Goal: Register for event/course

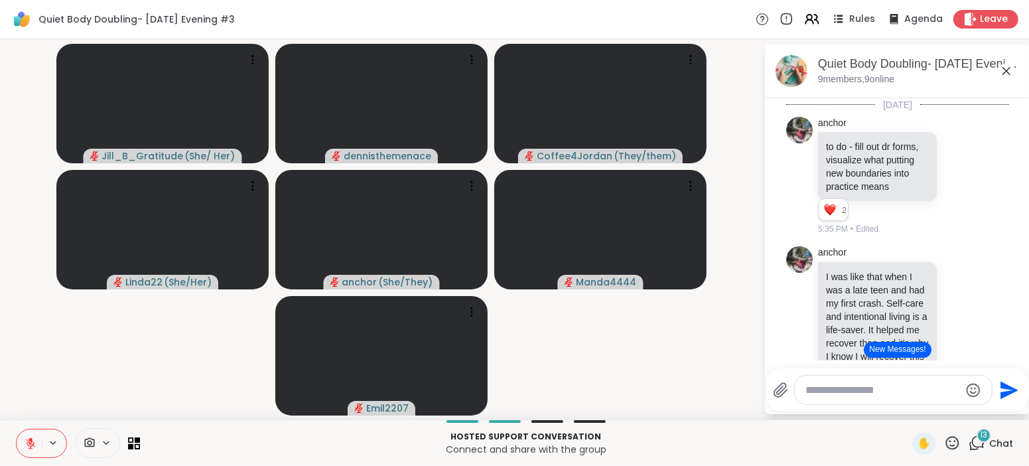
scroll to position [1587, 0]
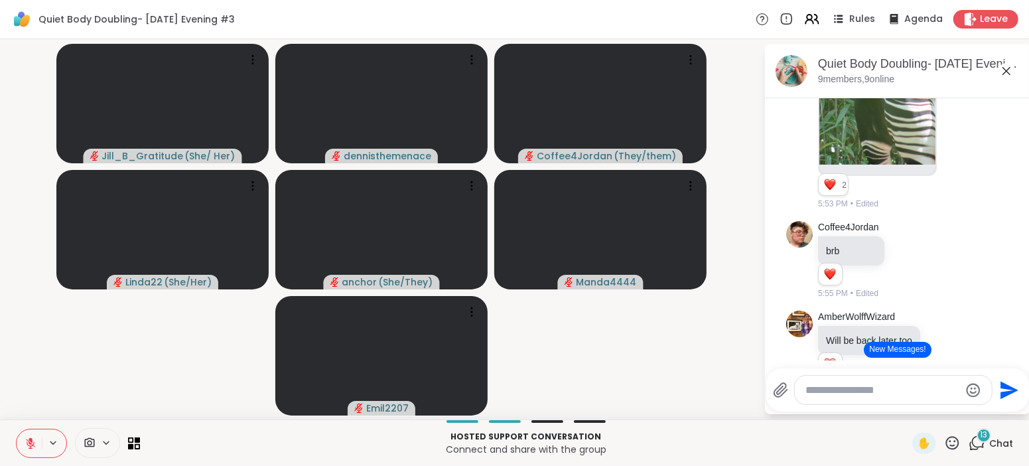
click at [909, 348] on button "New Messages!" at bounding box center [897, 350] width 67 height 16
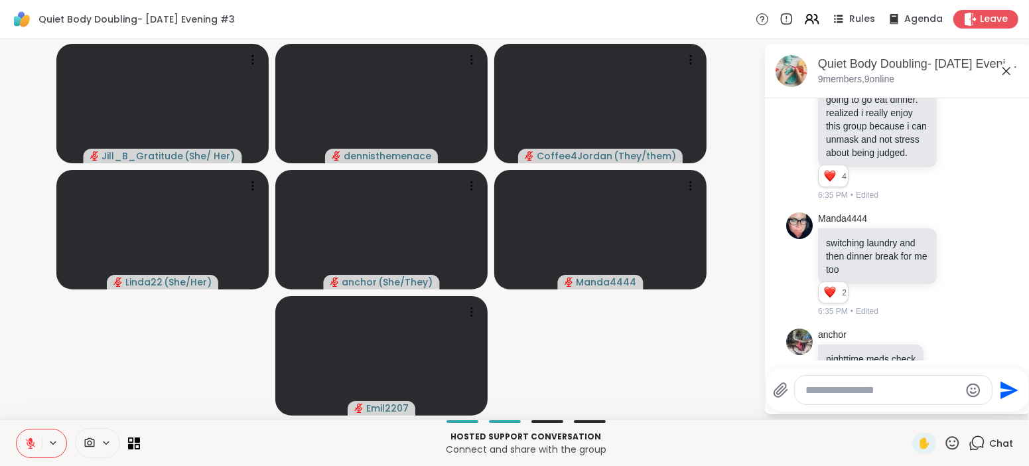
scroll to position [4475, 0]
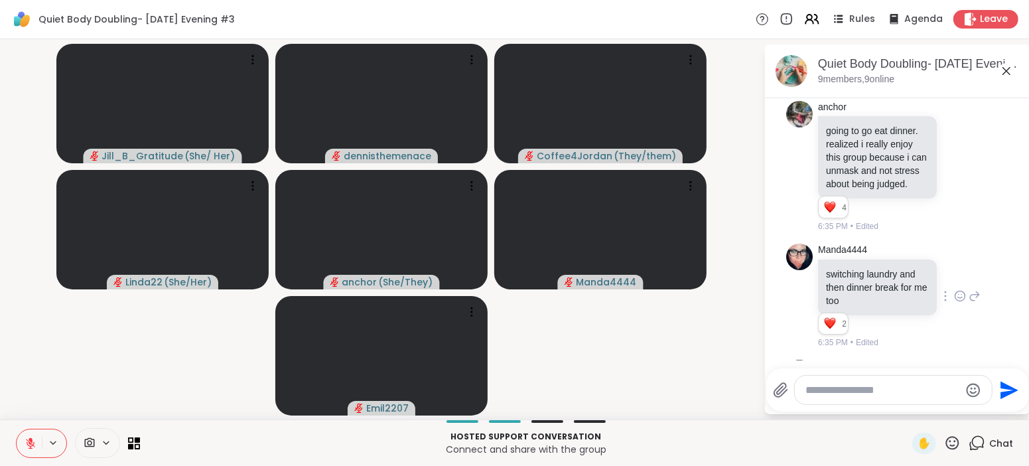
click at [993, 238] on div "Manda4444 switching laundry and then dinner break for me too 2 2 2 6:35 PM • Ed…" at bounding box center [897, 296] width 223 height 116
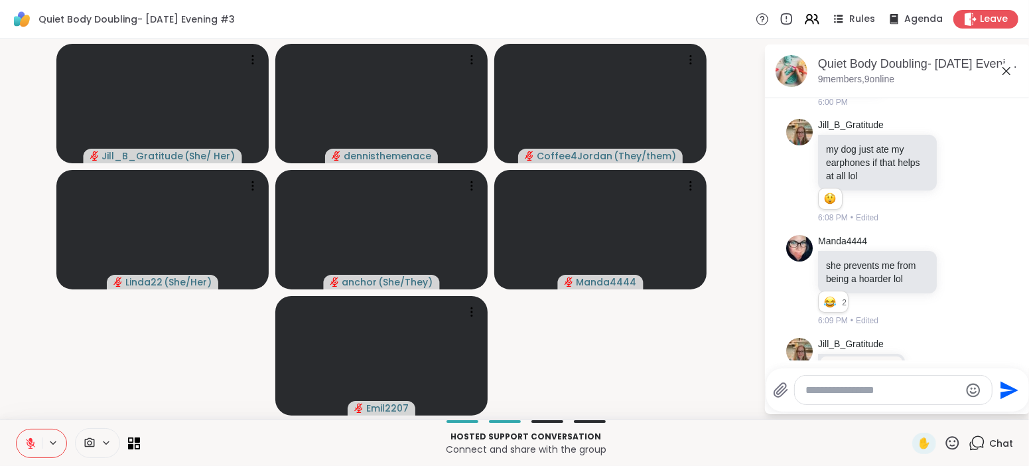
scroll to position [2585, 0]
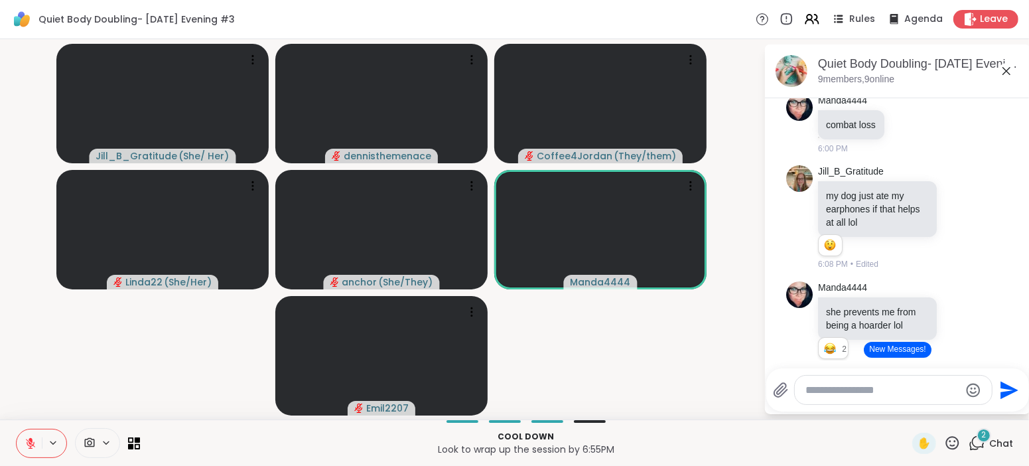
click at [29, 446] on icon at bounding box center [31, 443] width 12 height 12
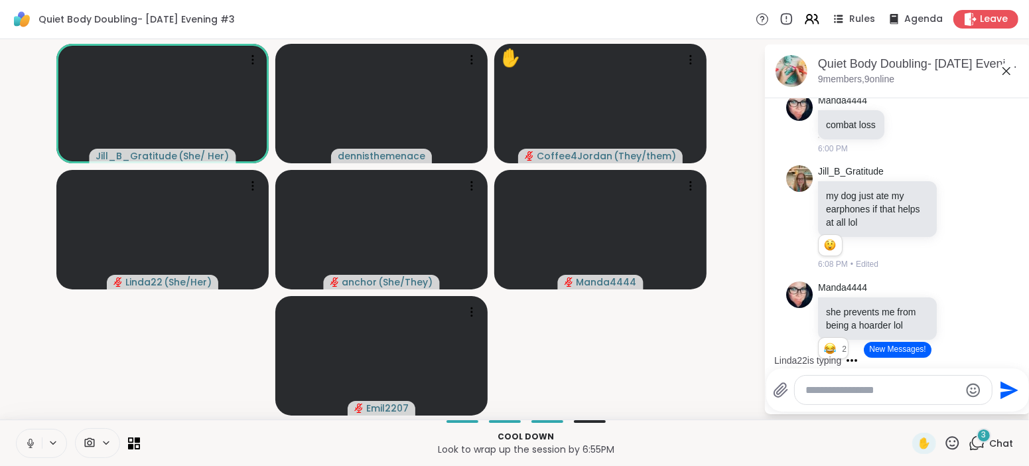
click at [23, 444] on button at bounding box center [29, 443] width 25 height 28
click at [895, 346] on button "New Messages!" at bounding box center [897, 350] width 67 height 16
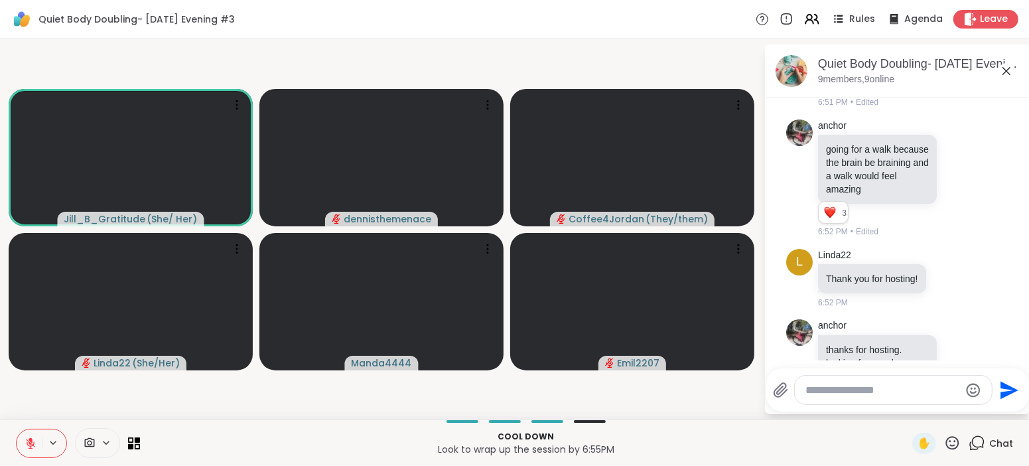
scroll to position [5007, 0]
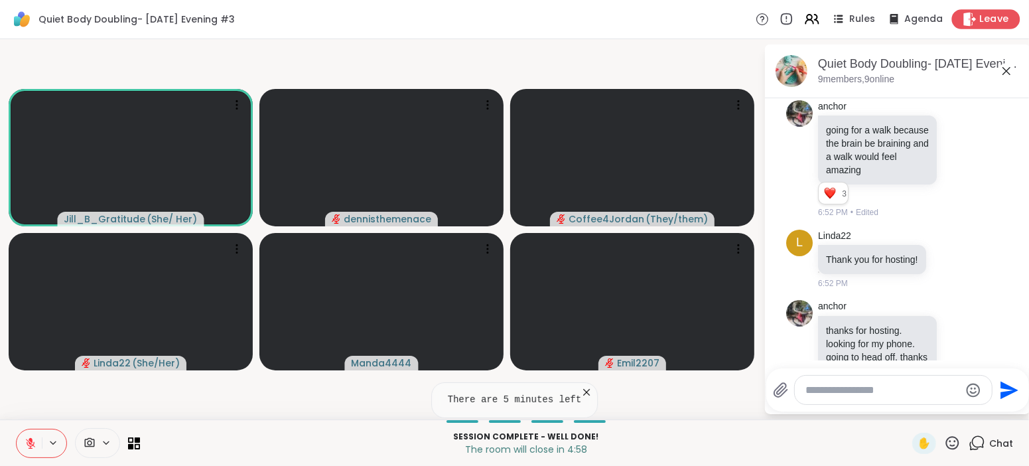
click at [984, 22] on span "Leave" at bounding box center [994, 20] width 29 height 14
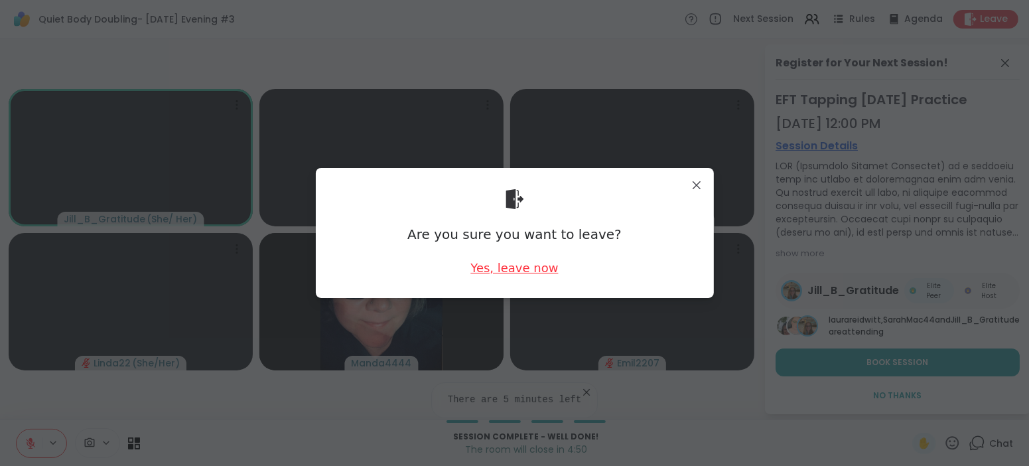
click at [522, 265] on div "Yes, leave now" at bounding box center [515, 267] width 88 height 17
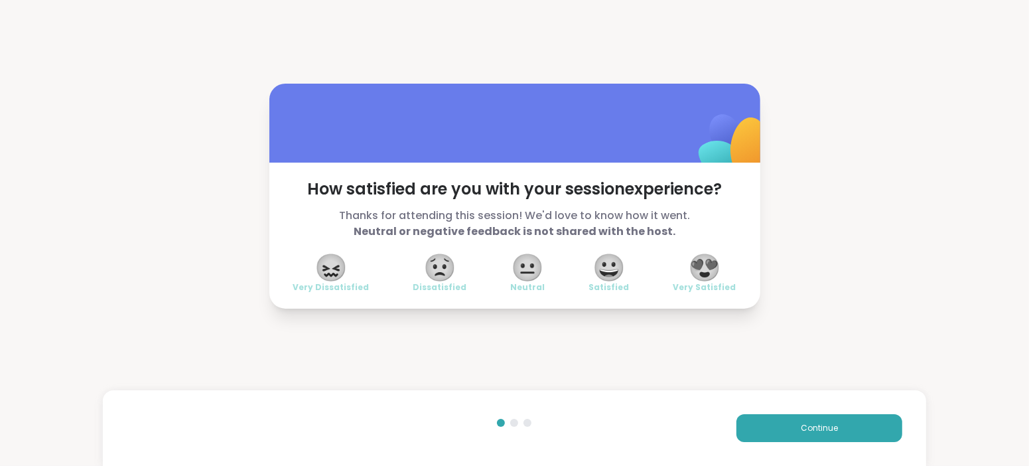
click at [713, 265] on span "😍" at bounding box center [704, 267] width 33 height 24
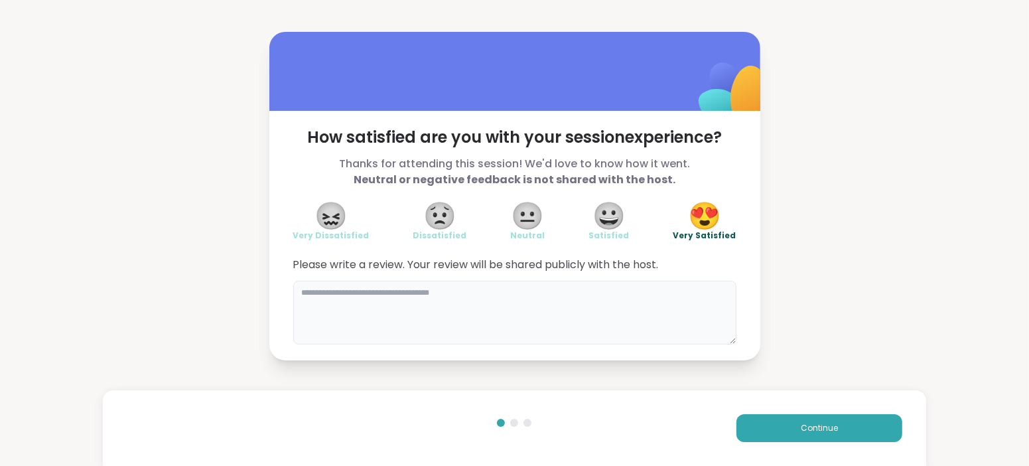
click at [538, 287] on textarea at bounding box center [514, 313] width 443 height 64
click at [735, 380] on div "**********" at bounding box center [514, 196] width 1029 height 392
click at [457, 299] on textarea "**********" at bounding box center [514, 313] width 443 height 64
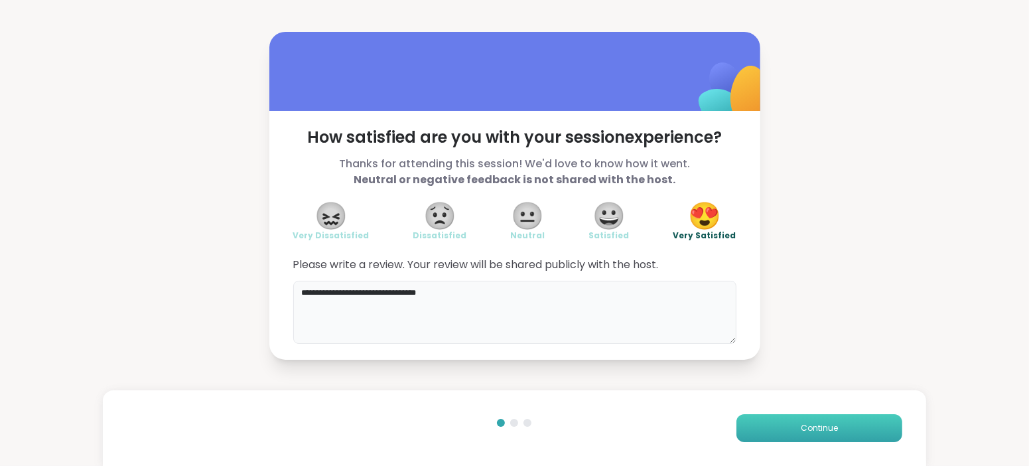
type textarea "**********"
click at [820, 430] on span "Continue" at bounding box center [819, 428] width 37 height 12
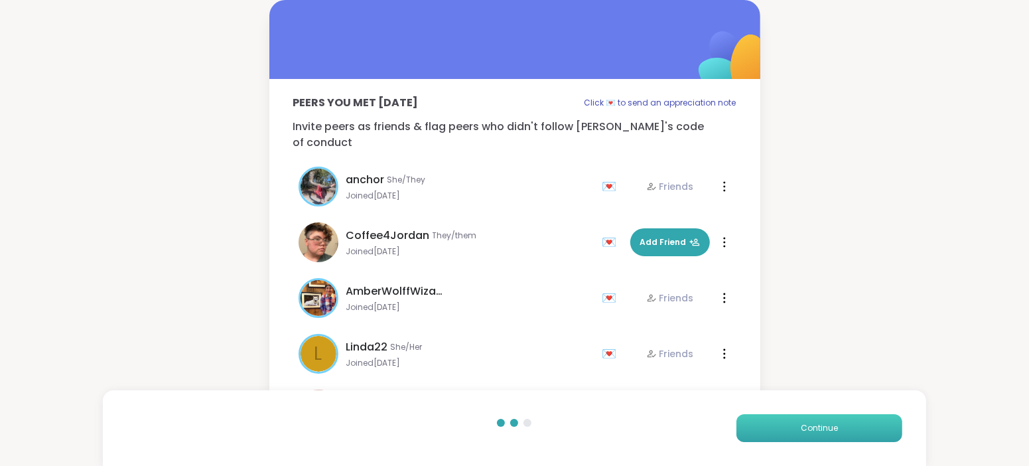
click at [821, 430] on span "Continue" at bounding box center [819, 428] width 37 height 12
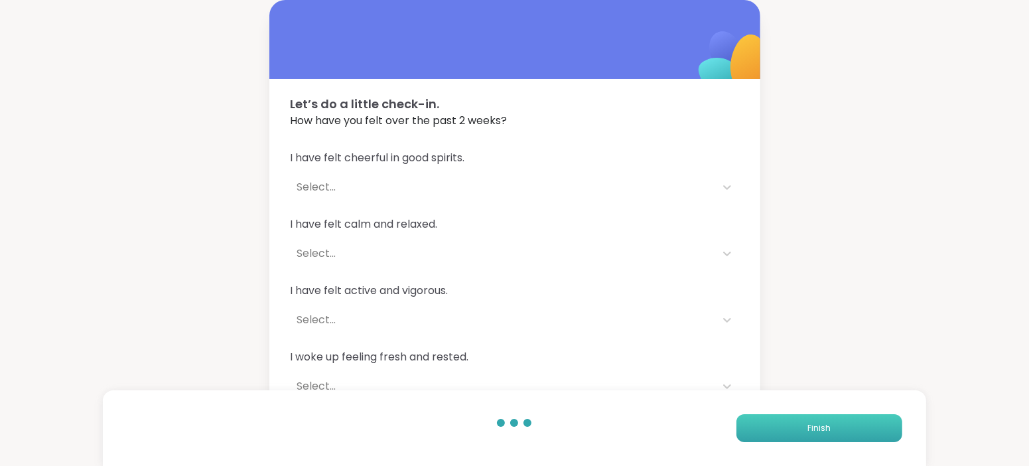
click at [821, 430] on span "Finish" at bounding box center [819, 428] width 23 height 12
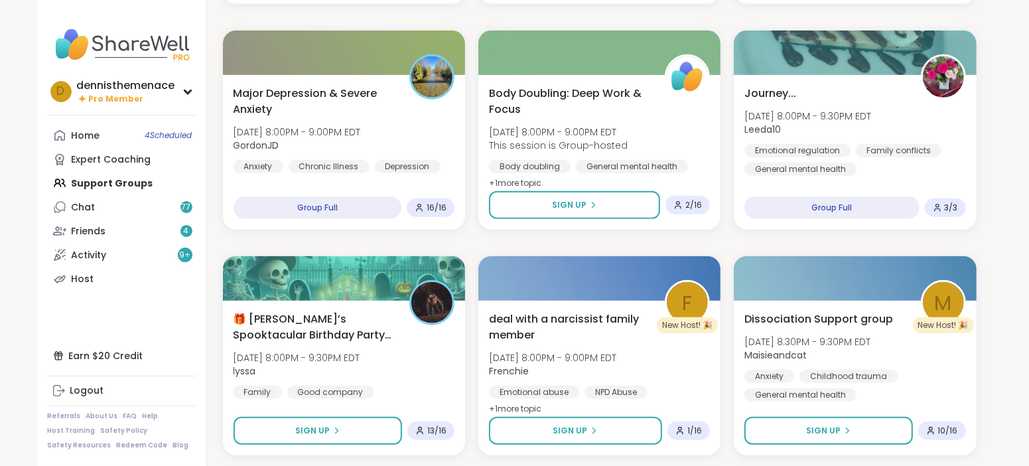
scroll to position [829, 0]
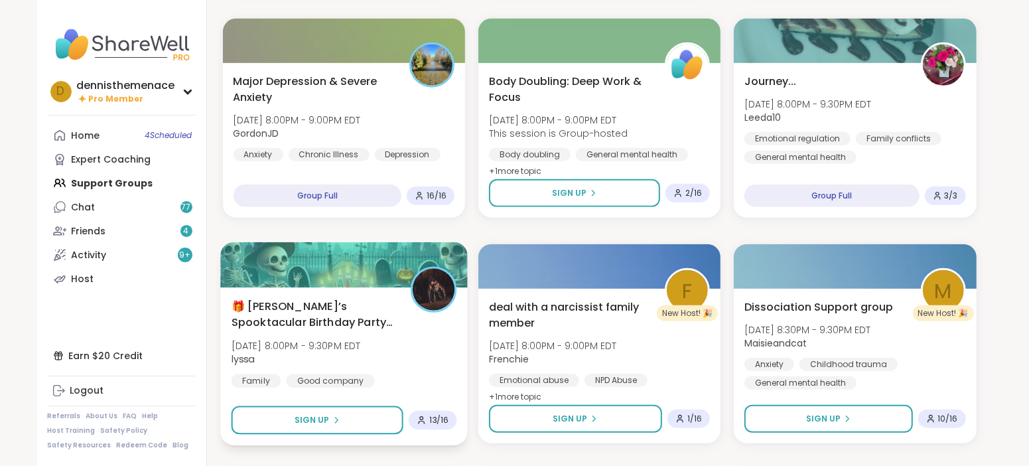
click at [311, 348] on span "[DATE] 8:00PM - 9:30PM EDT" at bounding box center [295, 345] width 129 height 13
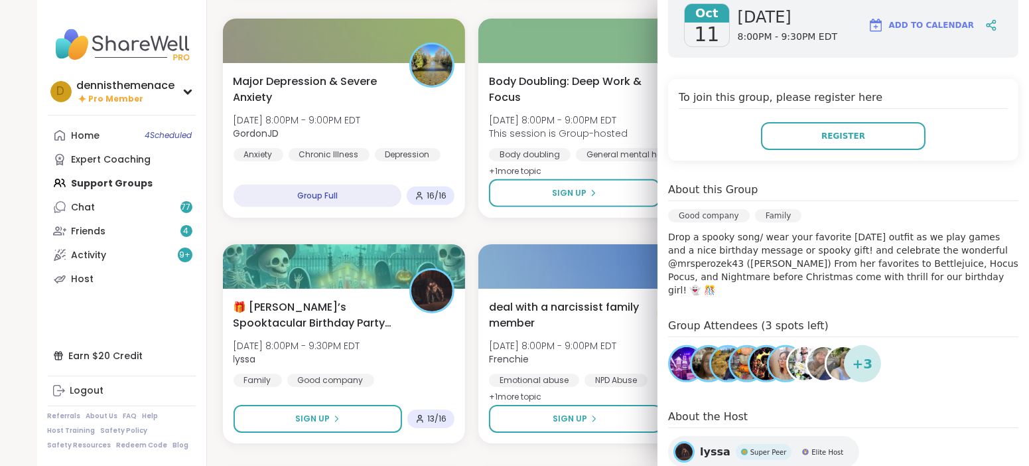
scroll to position [230, 0]
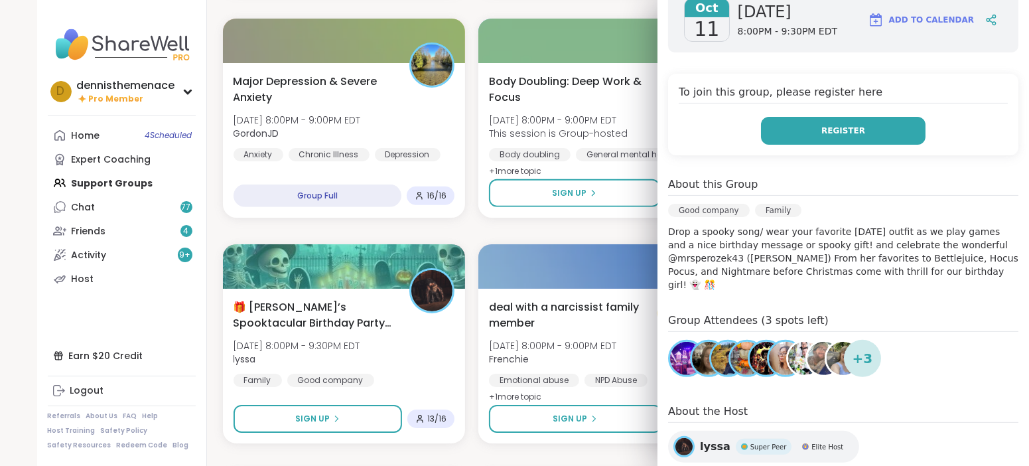
click at [851, 129] on span "Register" at bounding box center [844, 131] width 44 height 12
click at [850, 132] on span "Register" at bounding box center [844, 131] width 44 height 12
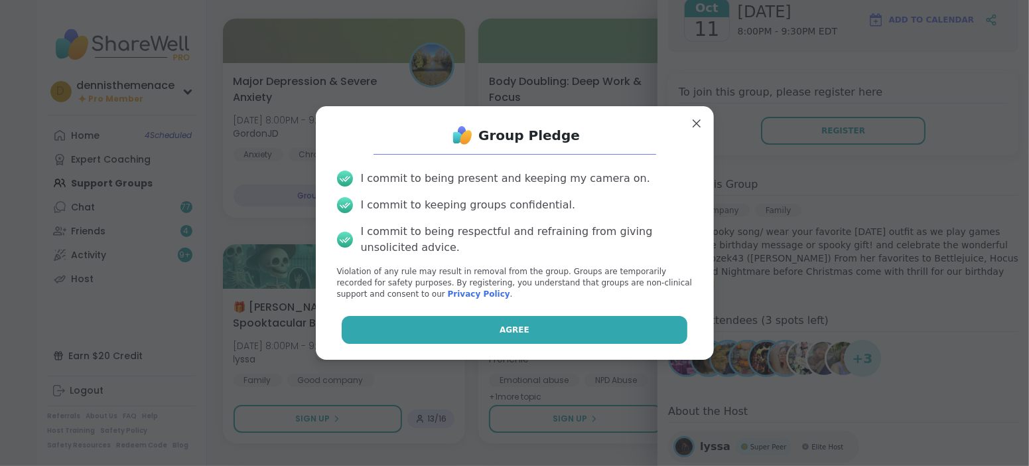
click at [524, 327] on span "Agree" at bounding box center [515, 330] width 30 height 12
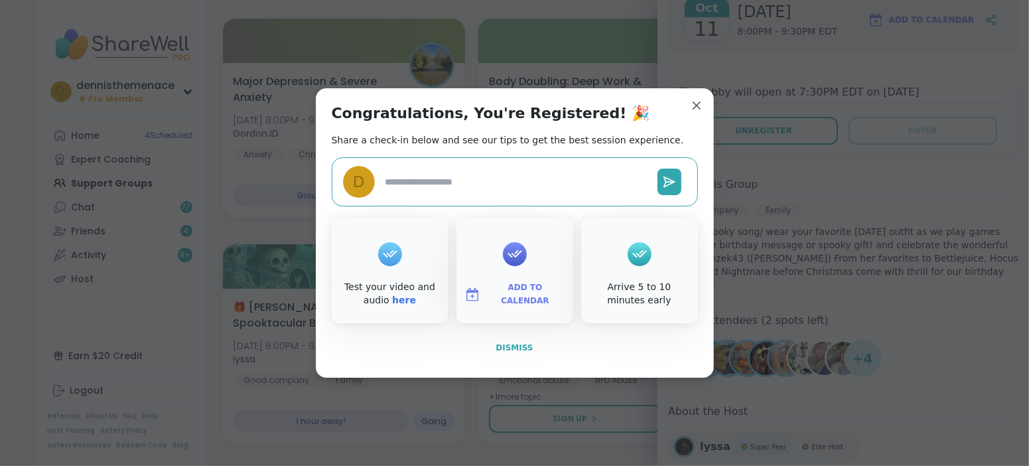
type textarea "*"
click at [511, 344] on span "Dismiss" at bounding box center [514, 347] width 37 height 9
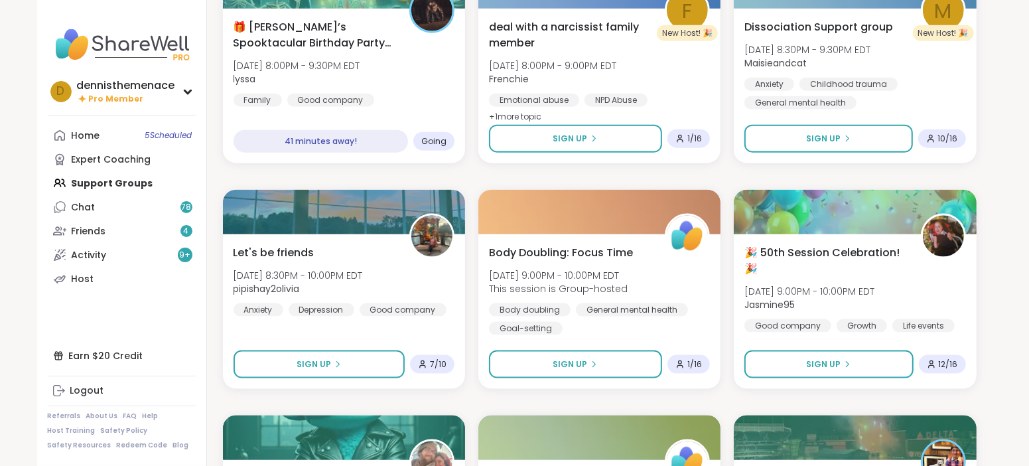
scroll to position [1425, 0]
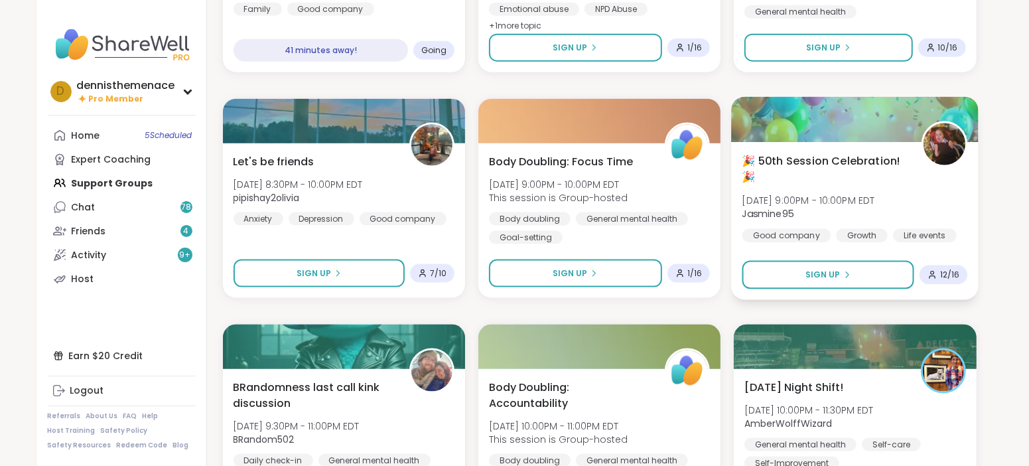
click at [822, 200] on span "[DATE] 9:00PM - 10:00PM EDT" at bounding box center [809, 200] width 133 height 13
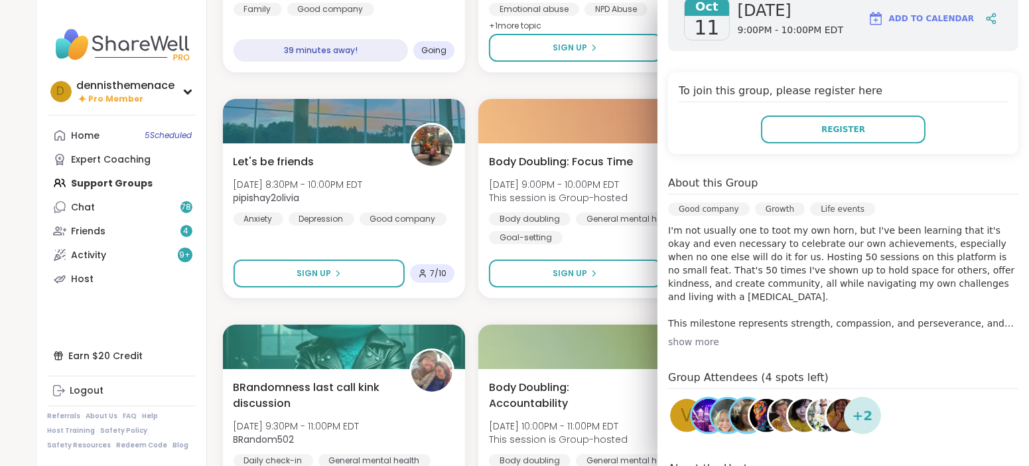
scroll to position [236, 0]
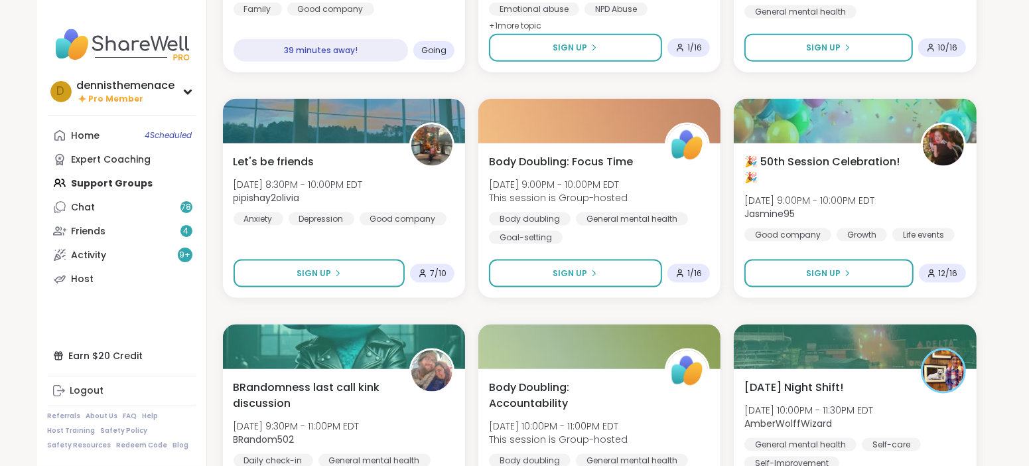
click at [587, 307] on div "Quiet Body Doubling- Creativity/ Productivity Sat, Oct 11 | 4:00PM - 5:30PM EDT…" at bounding box center [600, 85] width 754 height 2681
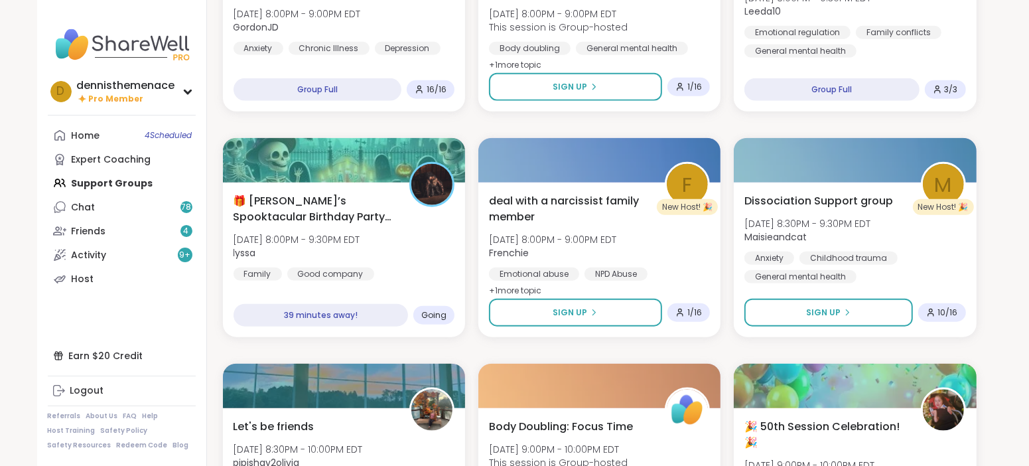
scroll to position [1160, 0]
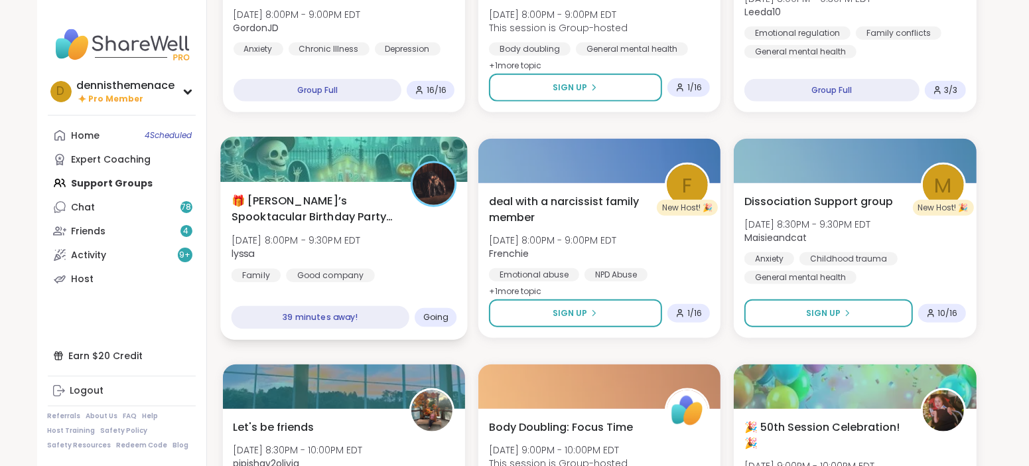
click at [309, 227] on div "🎁 Lynette’s Spooktacular Birthday Party 🎃 Sat, Oct 11 | 8:00PM - 9:30PM EDT lys…" at bounding box center [344, 237] width 226 height 90
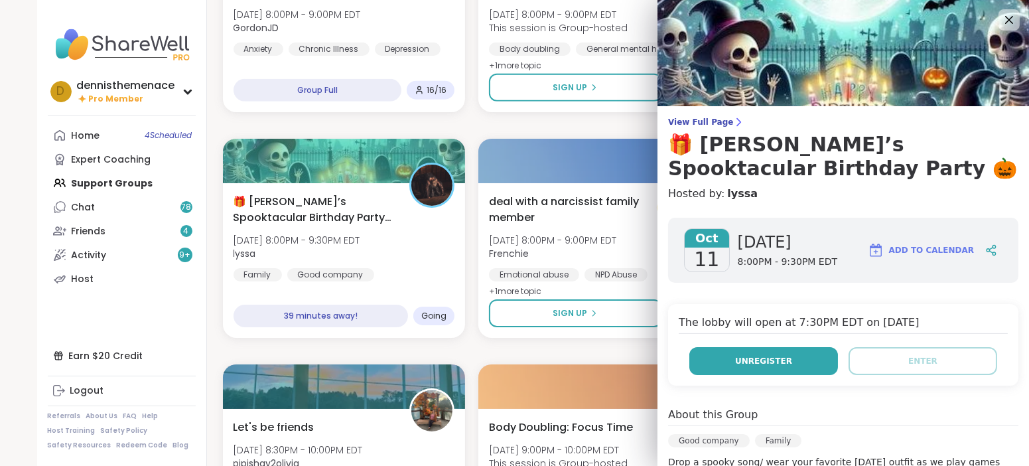
click at [756, 360] on span "Unregister" at bounding box center [763, 361] width 57 height 12
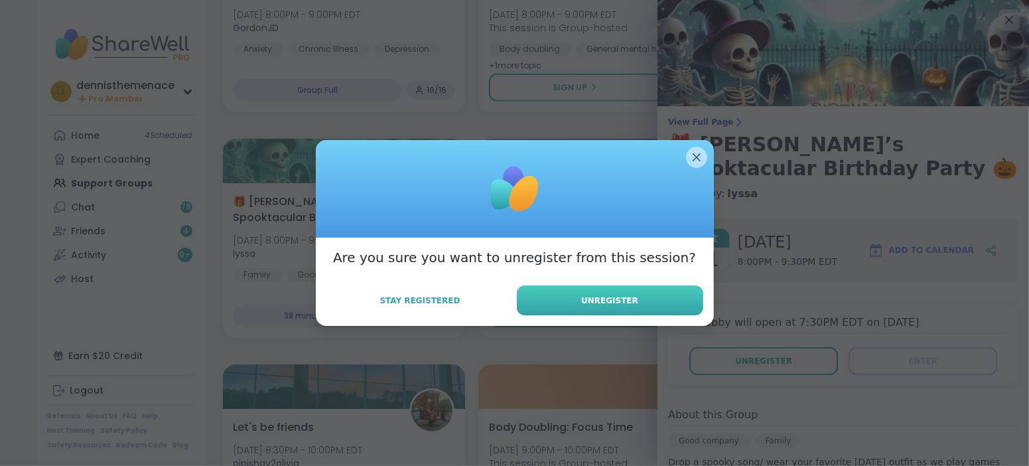
click at [630, 295] on span "Unregister" at bounding box center [609, 301] width 57 height 12
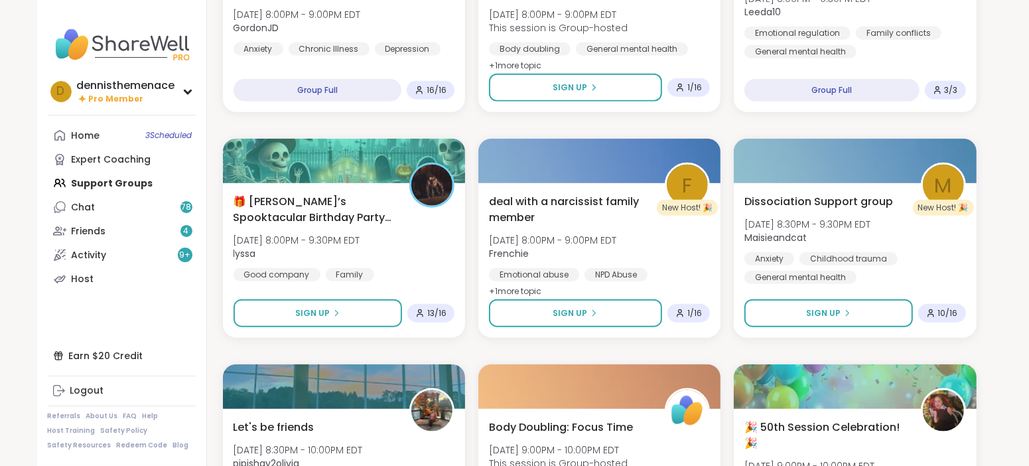
click at [602, 350] on div "Quiet Body Doubling- Creativity/ Productivity Sat, Oct 11 | 4:00PM - 5:30PM EDT…" at bounding box center [600, 351] width 754 height 2681
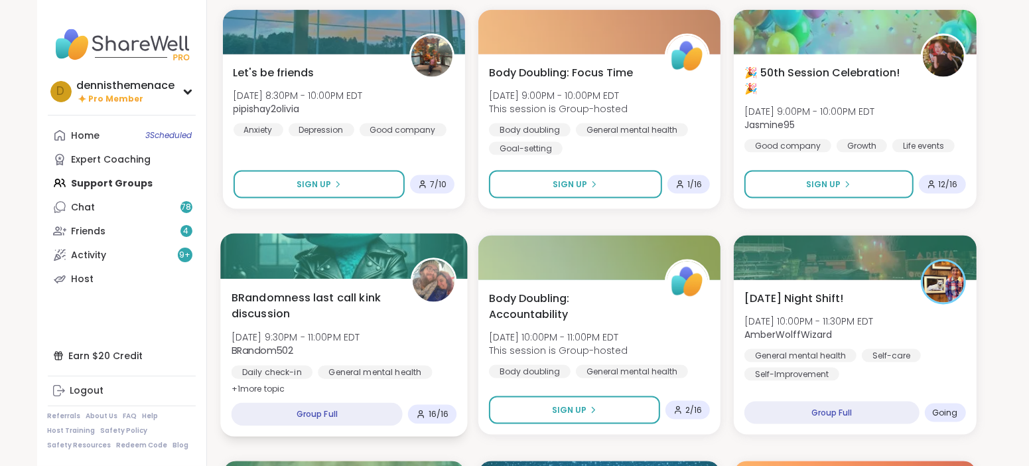
scroll to position [1392, 0]
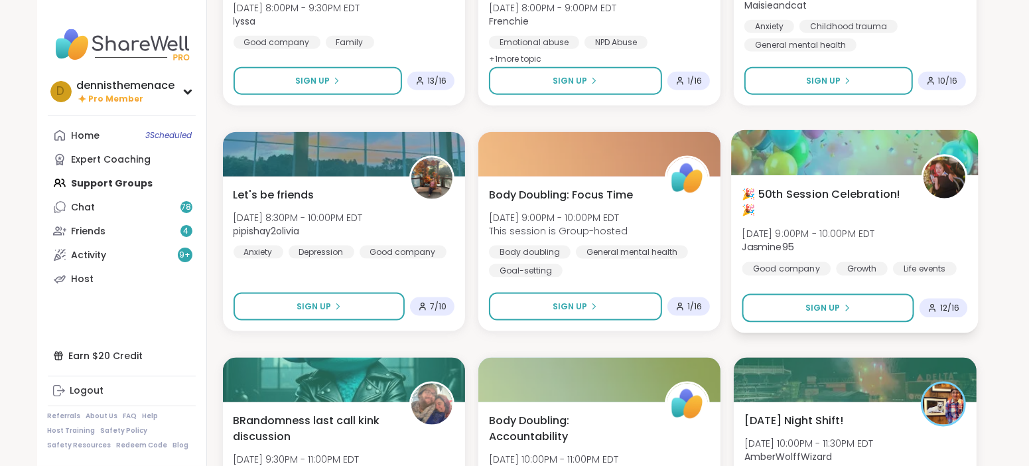
click at [825, 240] on span "Jasmine95" at bounding box center [809, 246] width 133 height 13
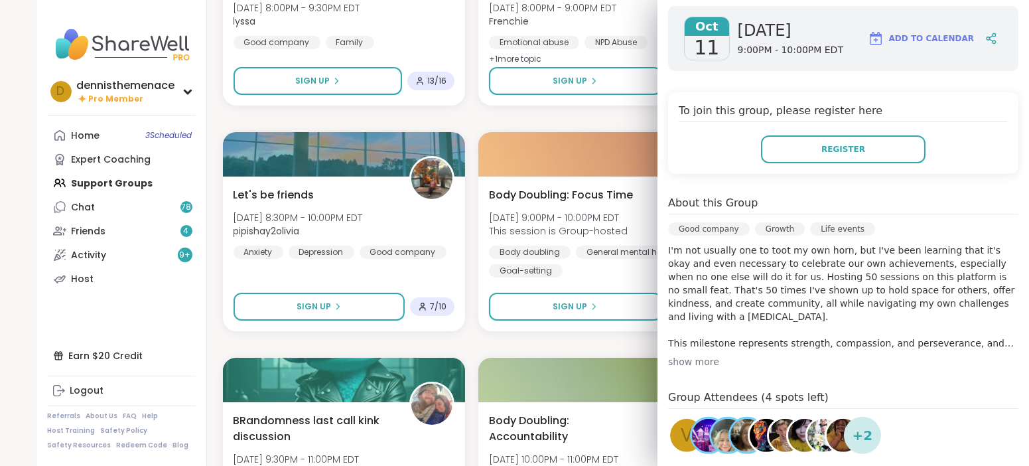
scroll to position [0, 0]
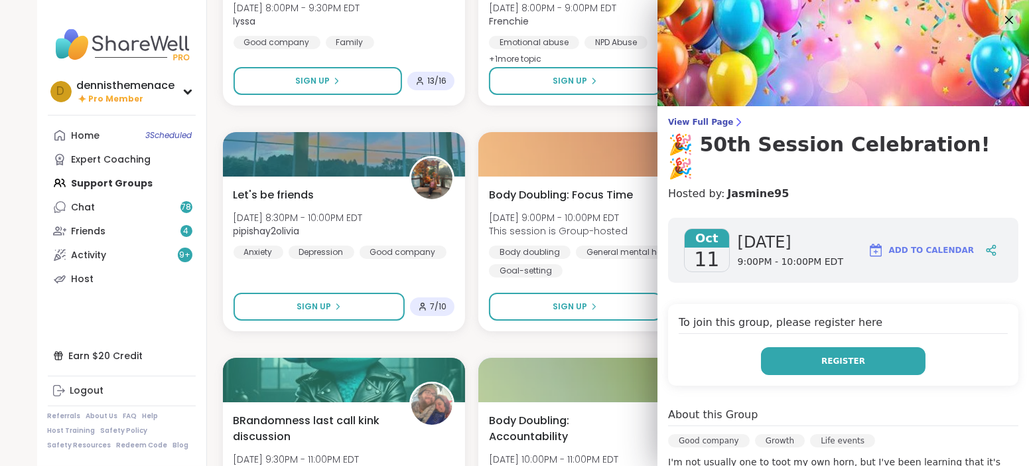
click at [840, 355] on span "Register" at bounding box center [844, 361] width 44 height 12
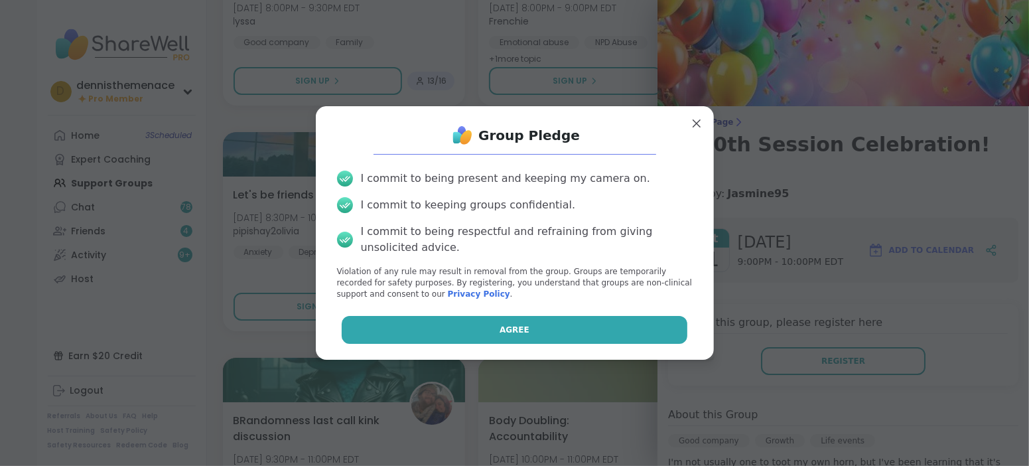
click at [523, 325] on span "Agree" at bounding box center [515, 330] width 30 height 12
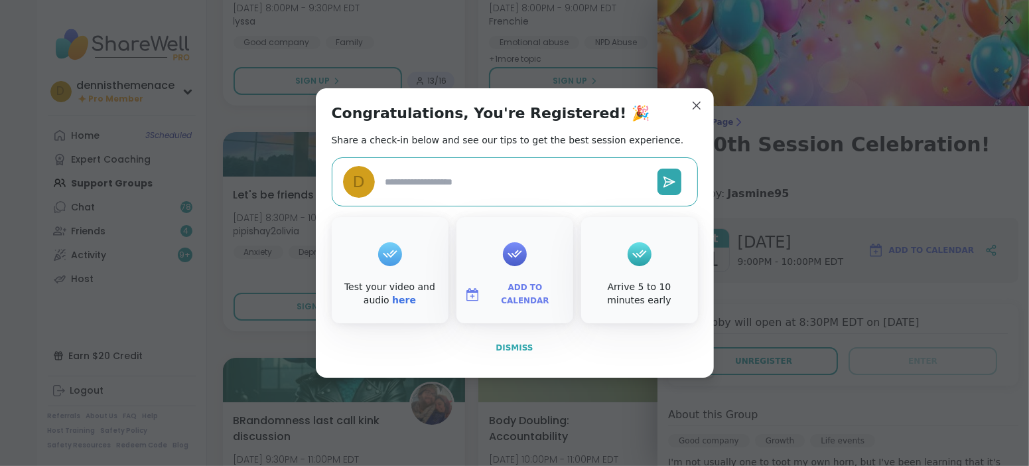
type textarea "*"
click at [516, 346] on span "Dismiss" at bounding box center [514, 347] width 37 height 9
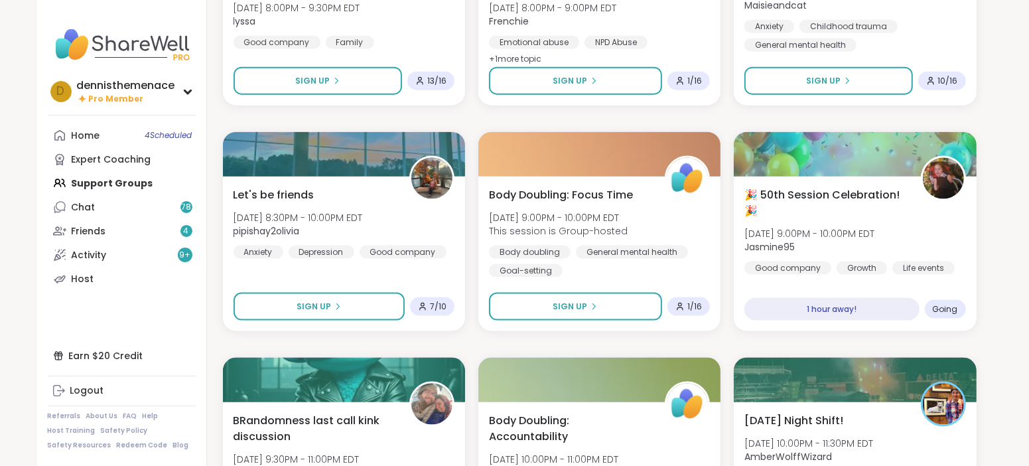
click at [544, 355] on div "Quiet Body Doubling- Creativity/ Productivity Sat, Oct 11 | 4:00PM - 5:30PM EDT…" at bounding box center [600, 118] width 754 height 2681
